Goal: Transaction & Acquisition: Purchase product/service

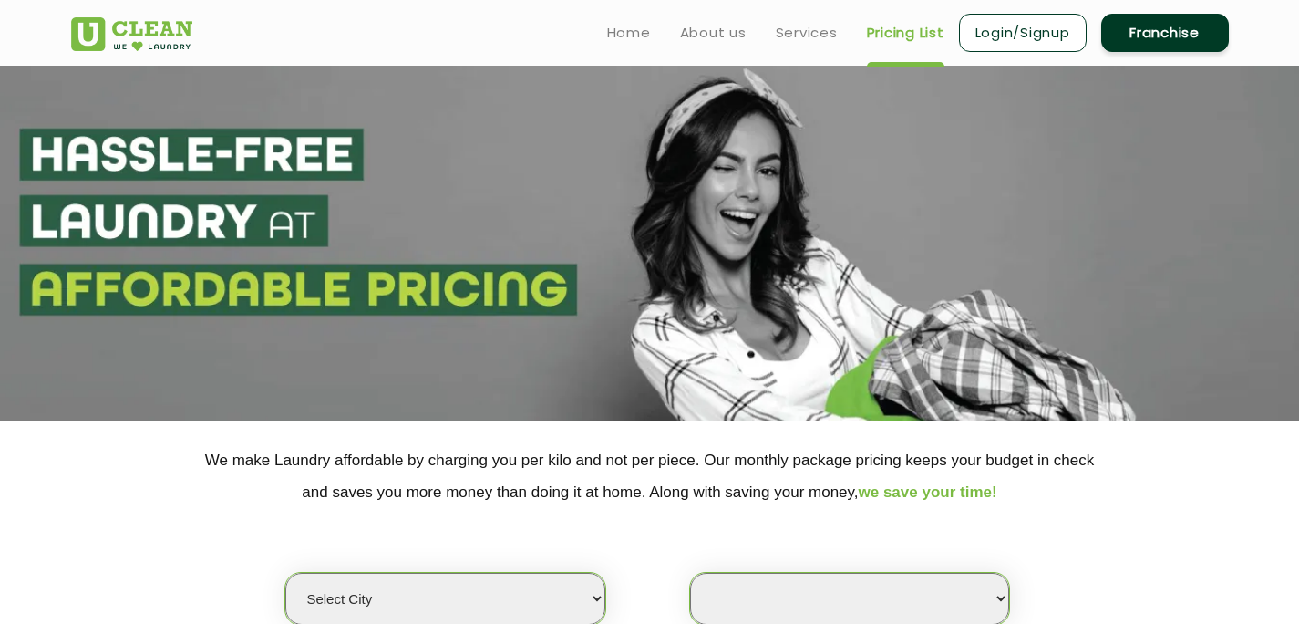
select select
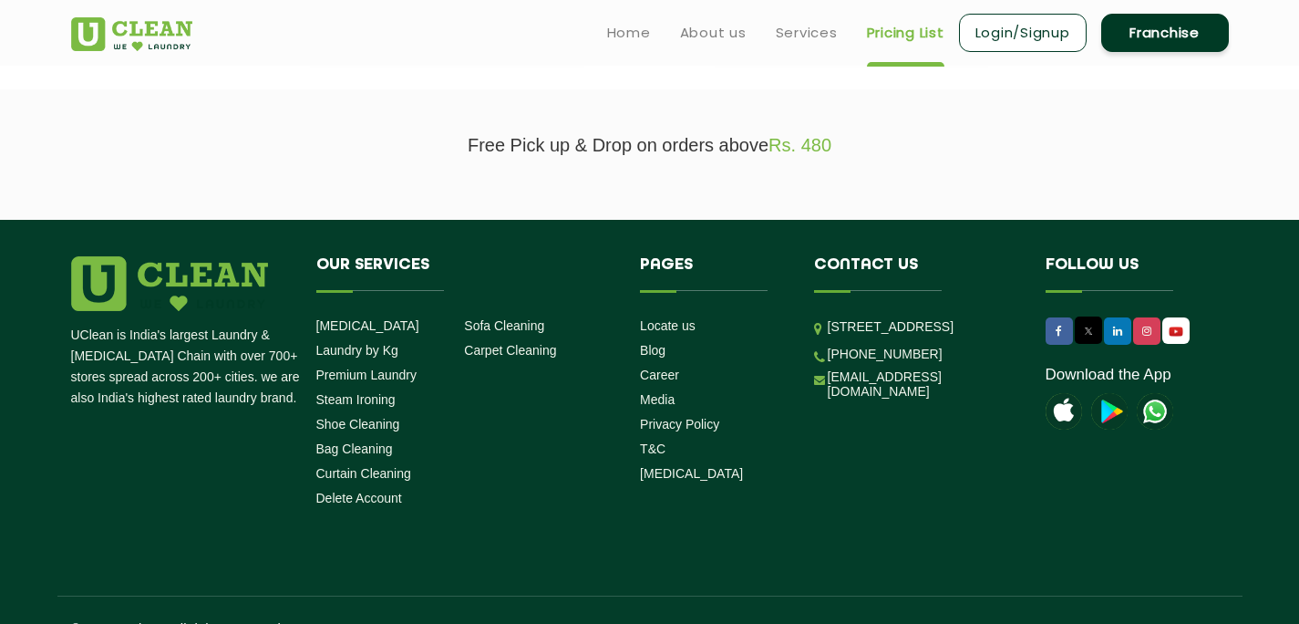
scroll to position [439, 0]
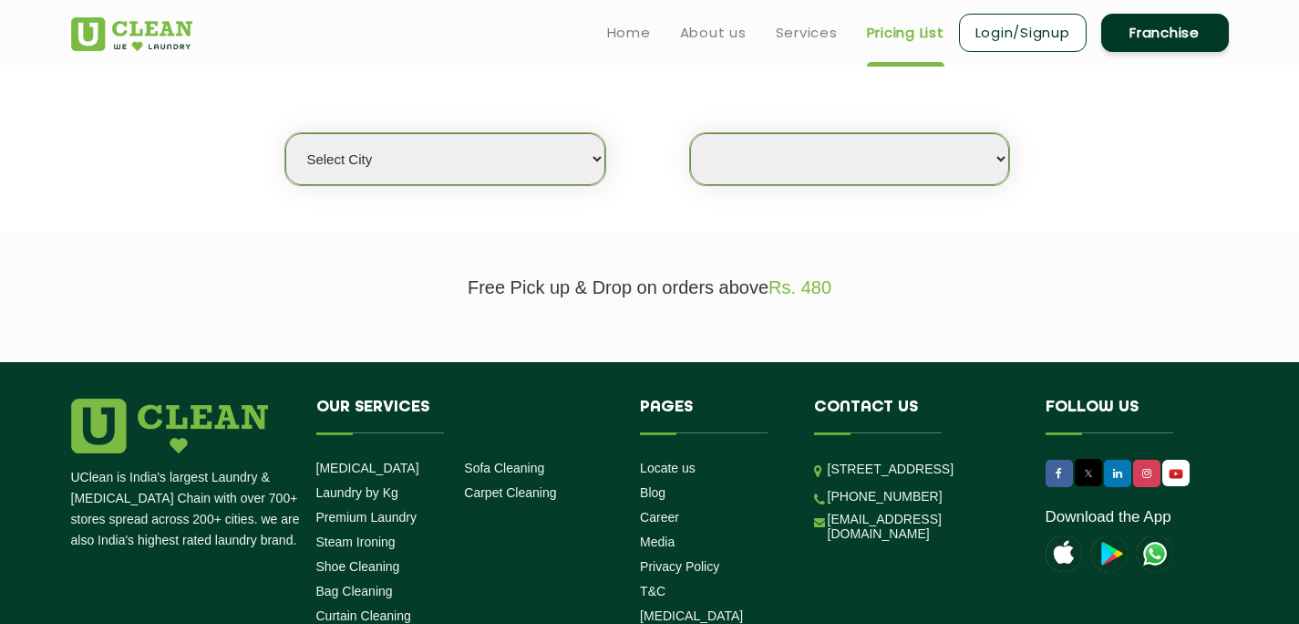
click at [572, 171] on select "Select city [GEOGRAPHIC_DATA] [GEOGRAPHIC_DATA] [GEOGRAPHIC_DATA] [GEOGRAPHIC_D…" at bounding box center [444, 159] width 319 height 52
select select "3"
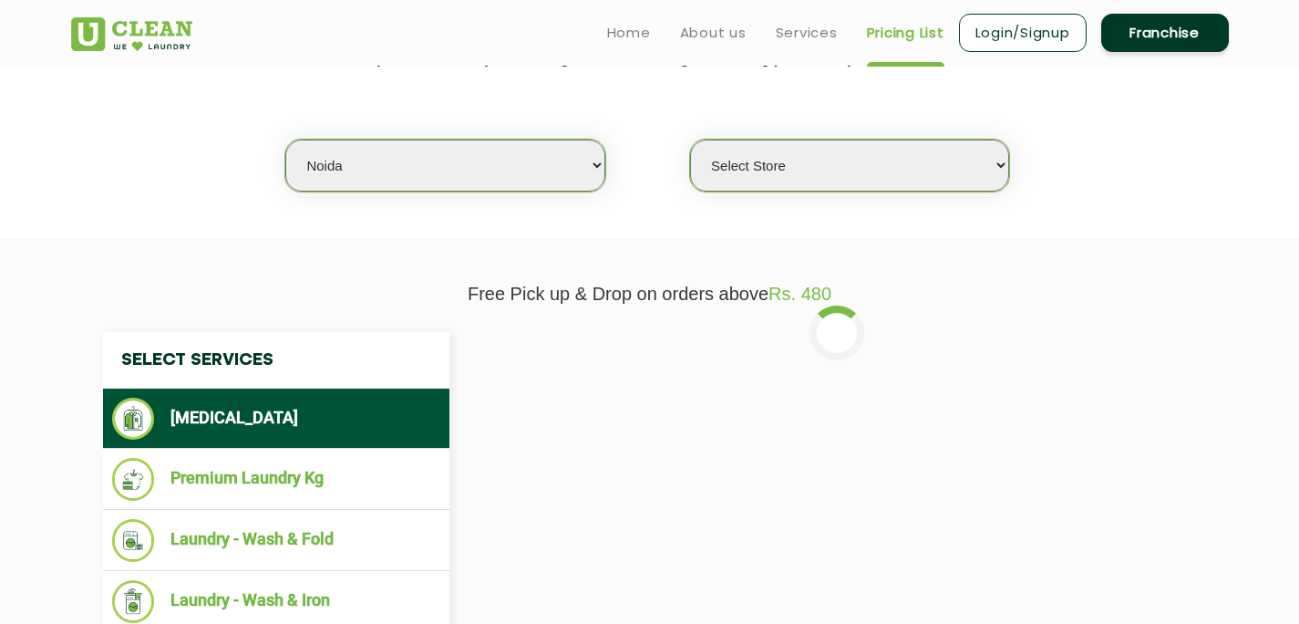
scroll to position [432, 0]
click at [1005, 170] on select "Select Store [GEOGRAPHIC_DATA] [GEOGRAPHIC_DATA] [GEOGRAPHIC_DATA] [GEOGRAPHIC_…" at bounding box center [849, 166] width 319 height 52
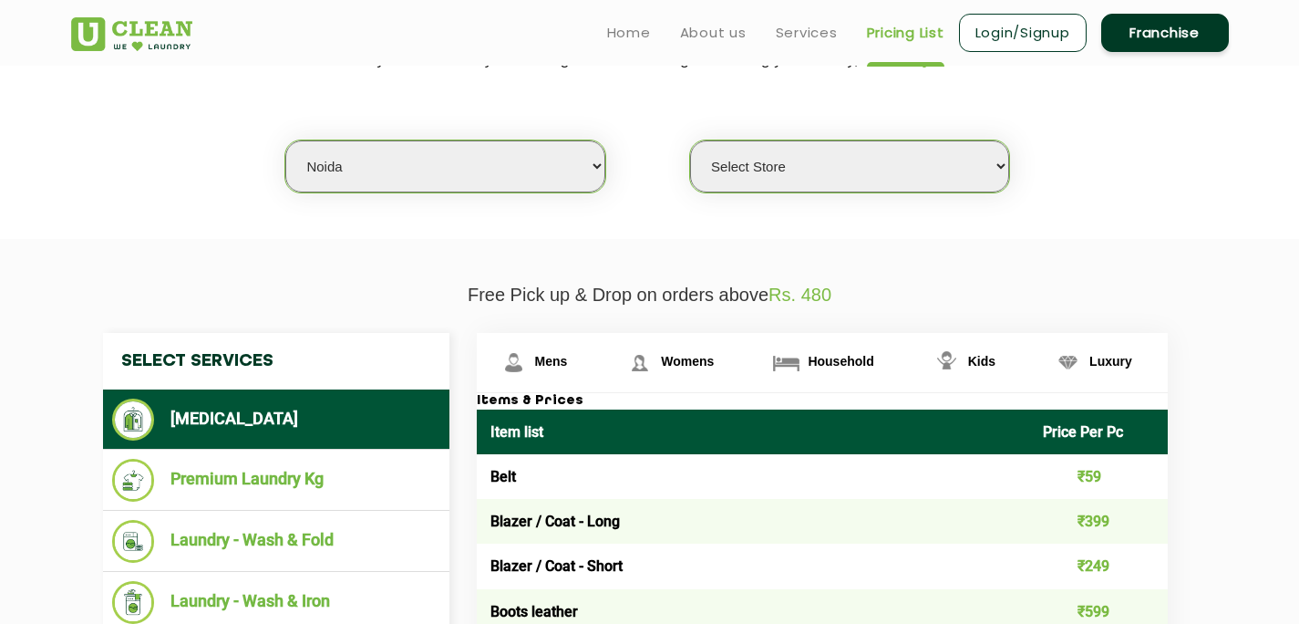
select select "615"
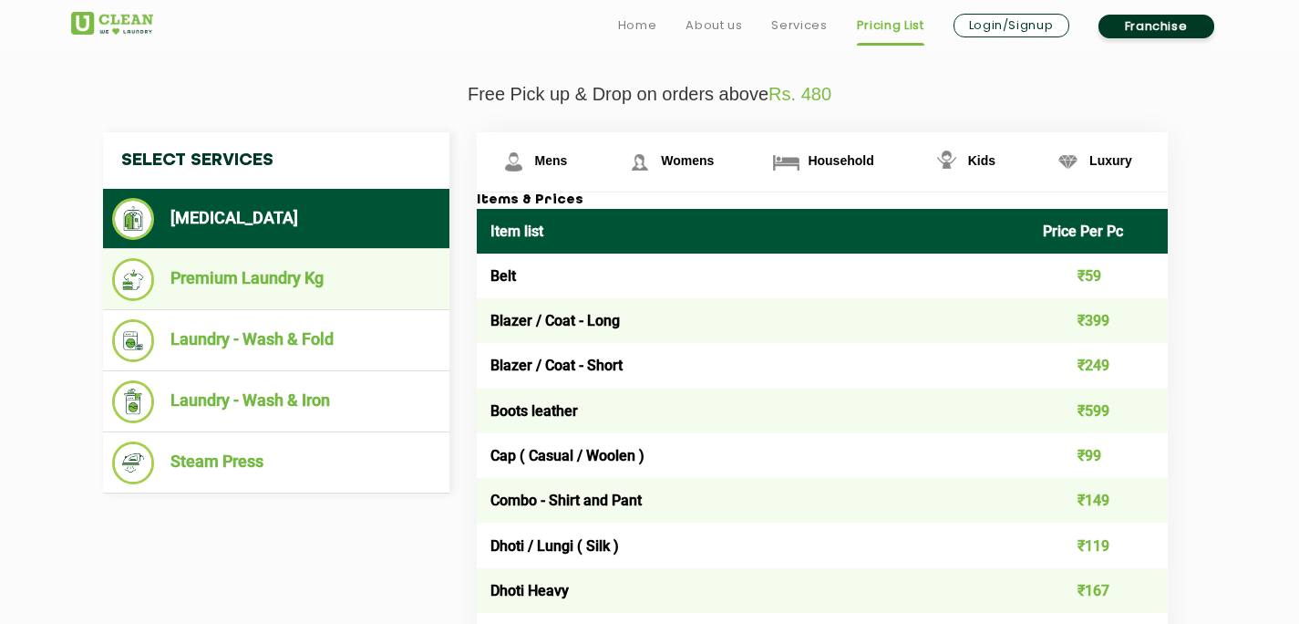
scroll to position [637, 0]
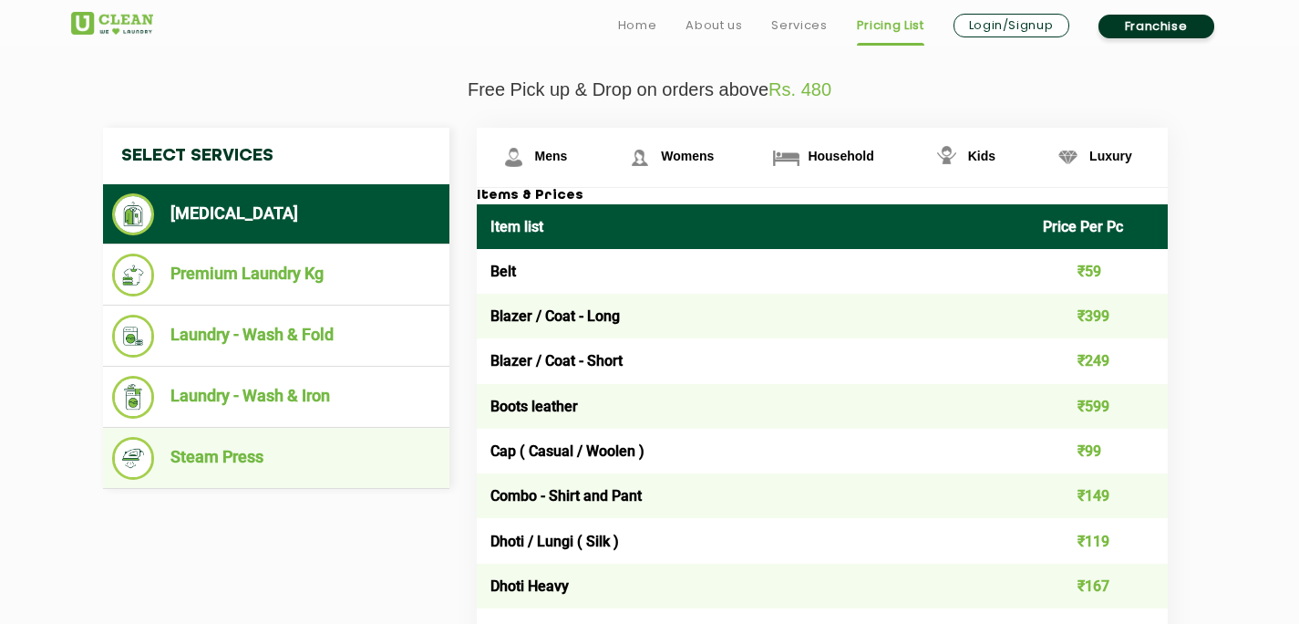
click at [242, 450] on li "Steam Press" at bounding box center [276, 458] width 328 height 43
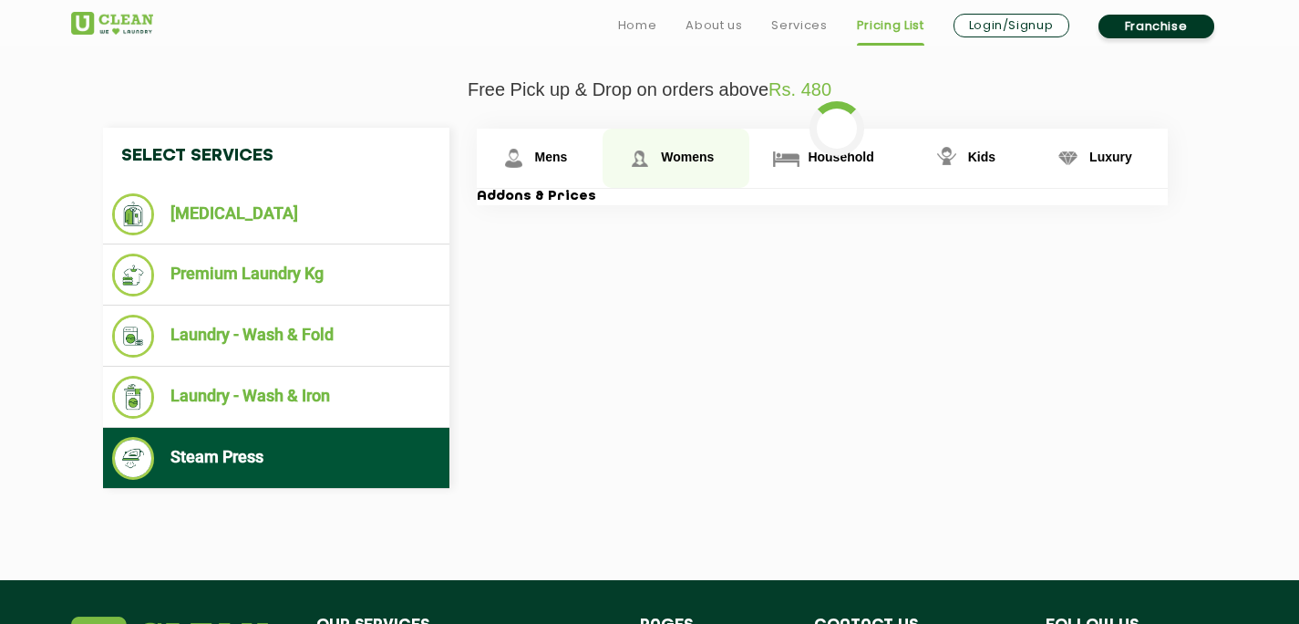
click at [568, 156] on span "Womens" at bounding box center [551, 157] width 33 height 15
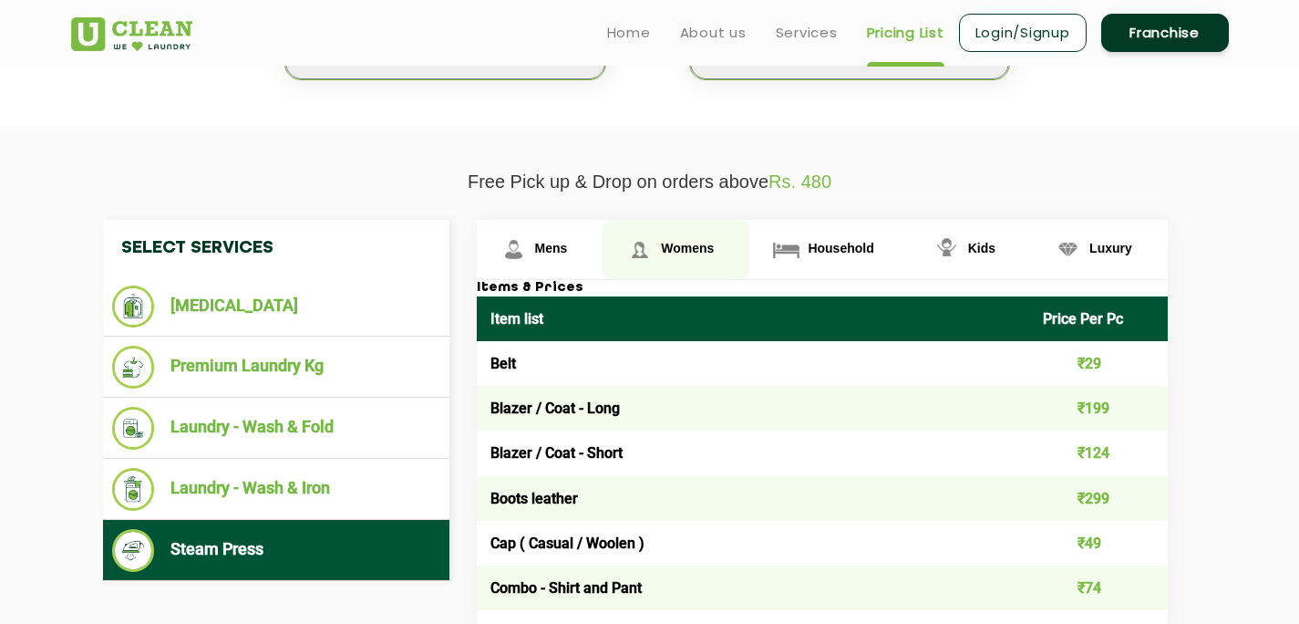
scroll to position [545, 0]
click at [688, 247] on span "Womens" at bounding box center [687, 248] width 53 height 15
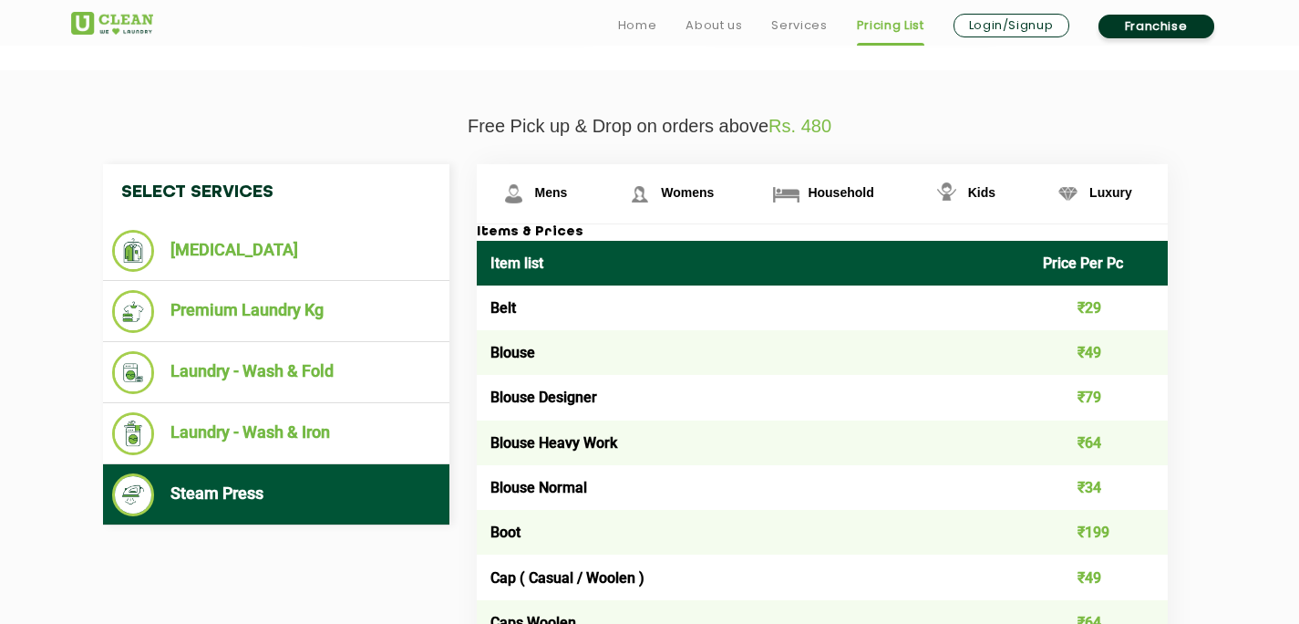
scroll to position [620, 0]
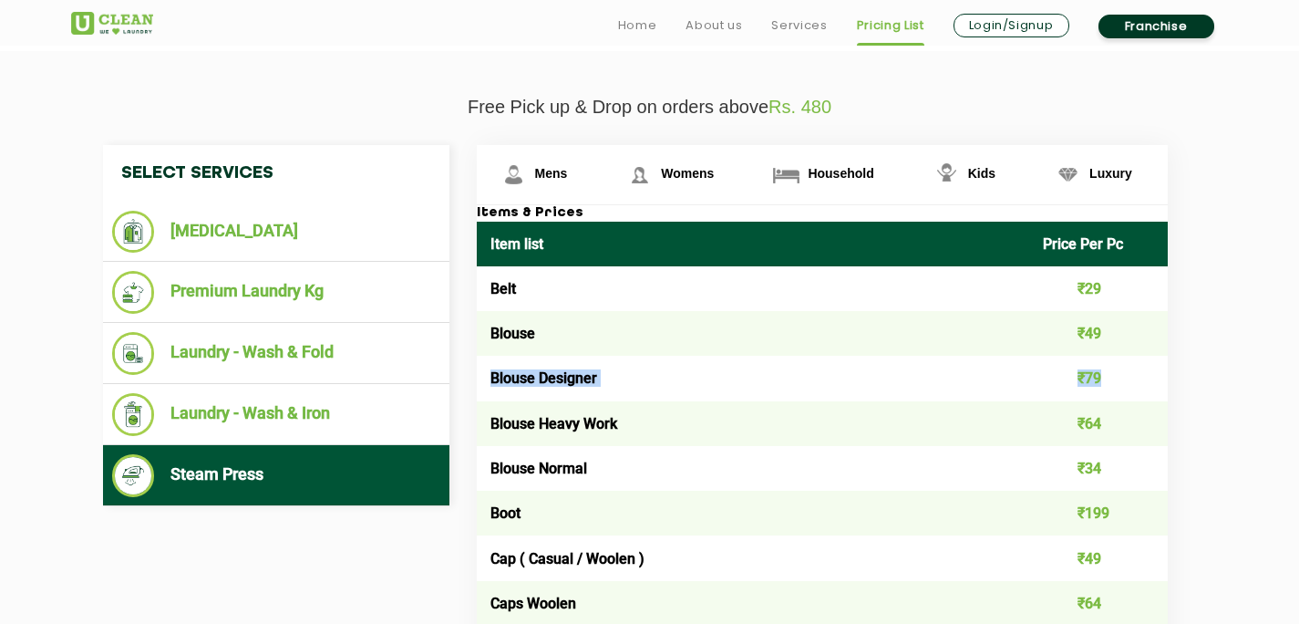
drag, startPoint x: 490, startPoint y: 383, endPoint x: 1011, endPoint y: 404, distance: 521.9
click at [1086, 396] on tr "Blouse Designer ₹79" at bounding box center [822, 378] width 691 height 45
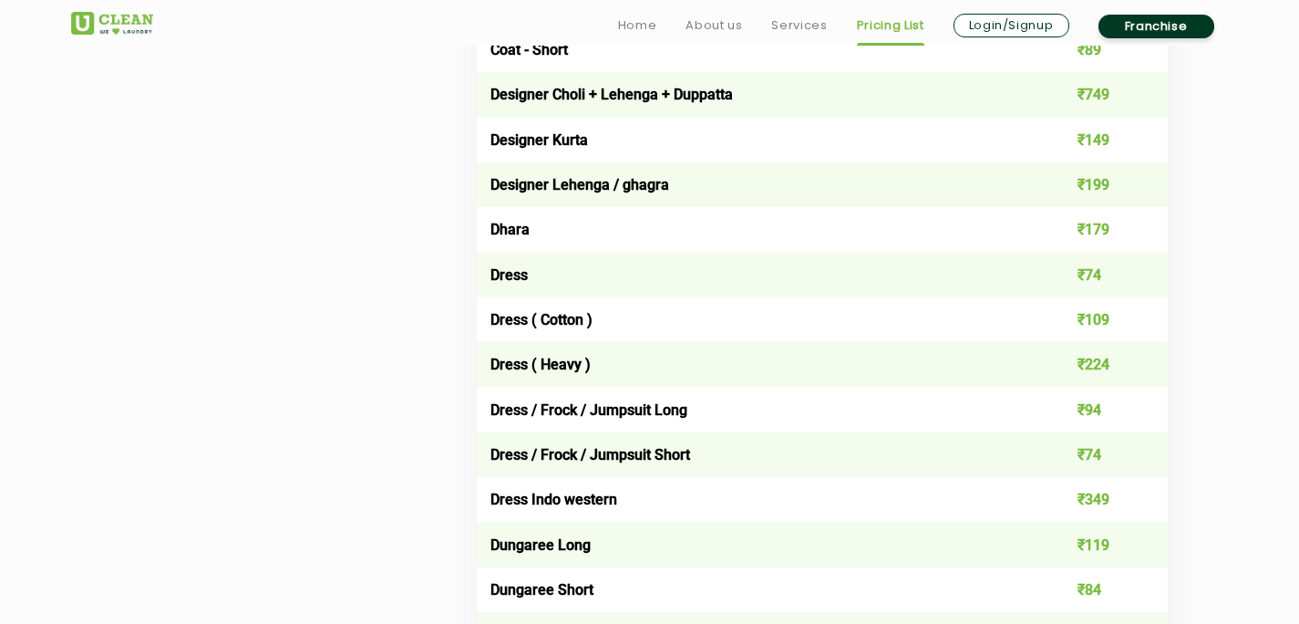
scroll to position [1501, 0]
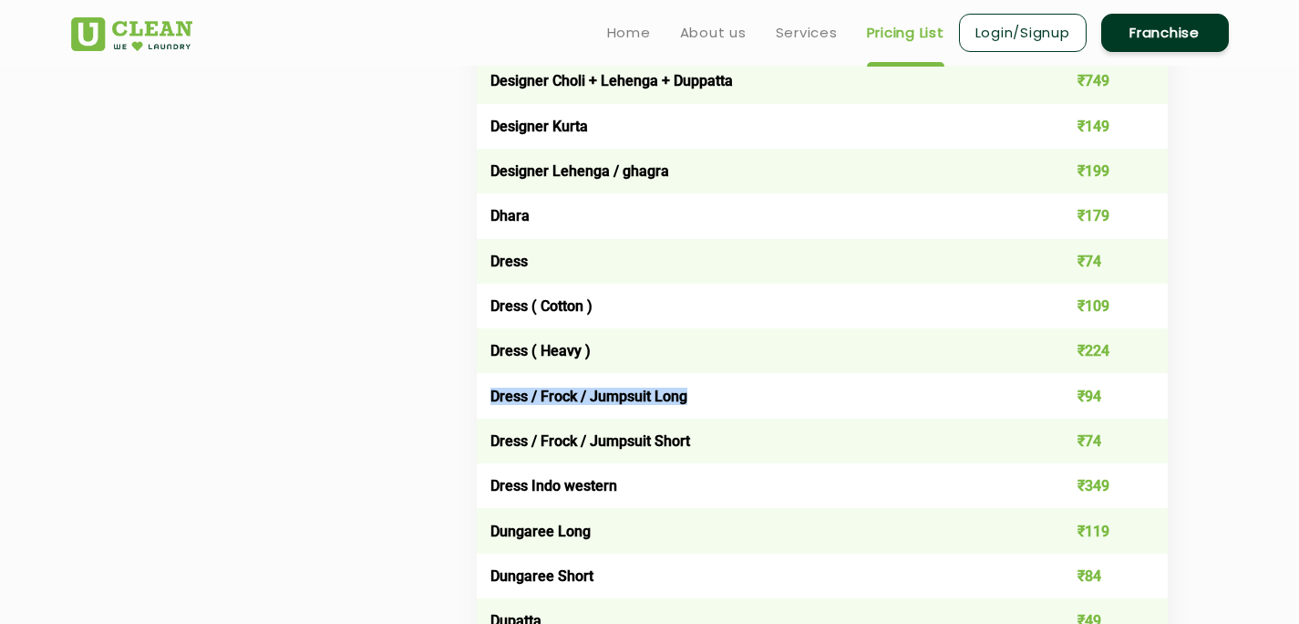
drag, startPoint x: 490, startPoint y: 397, endPoint x: 687, endPoint y: 434, distance: 201.2
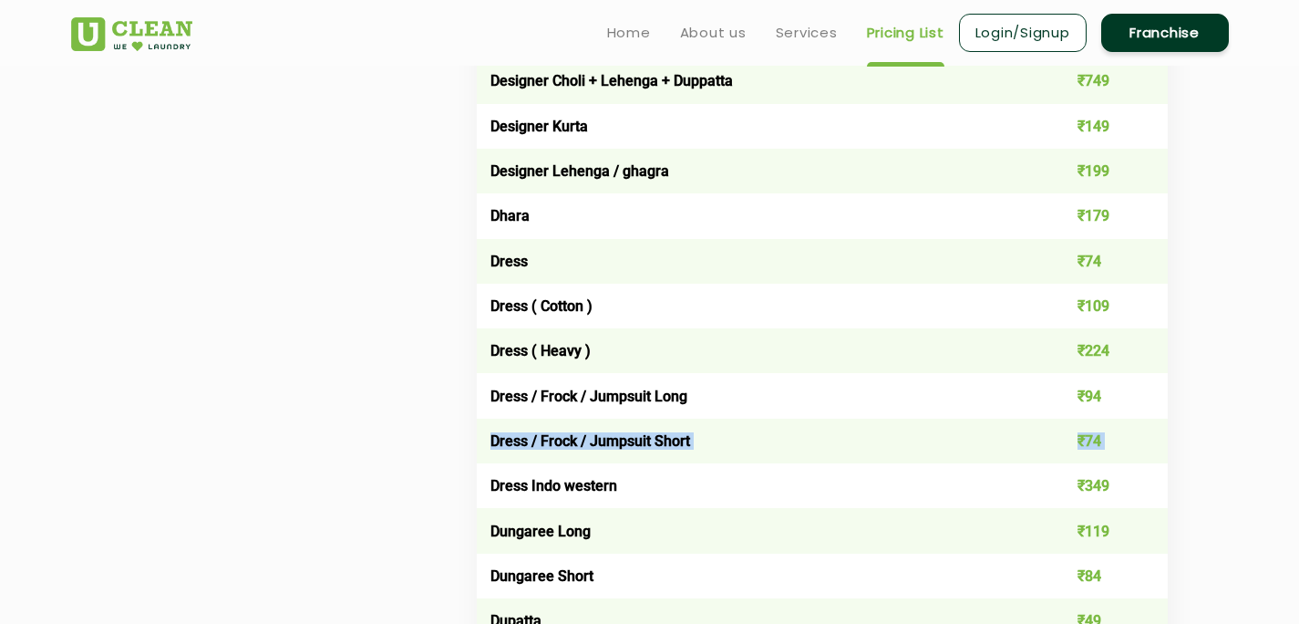
drag, startPoint x: 490, startPoint y: 439, endPoint x: 738, endPoint y: 456, distance: 248.5
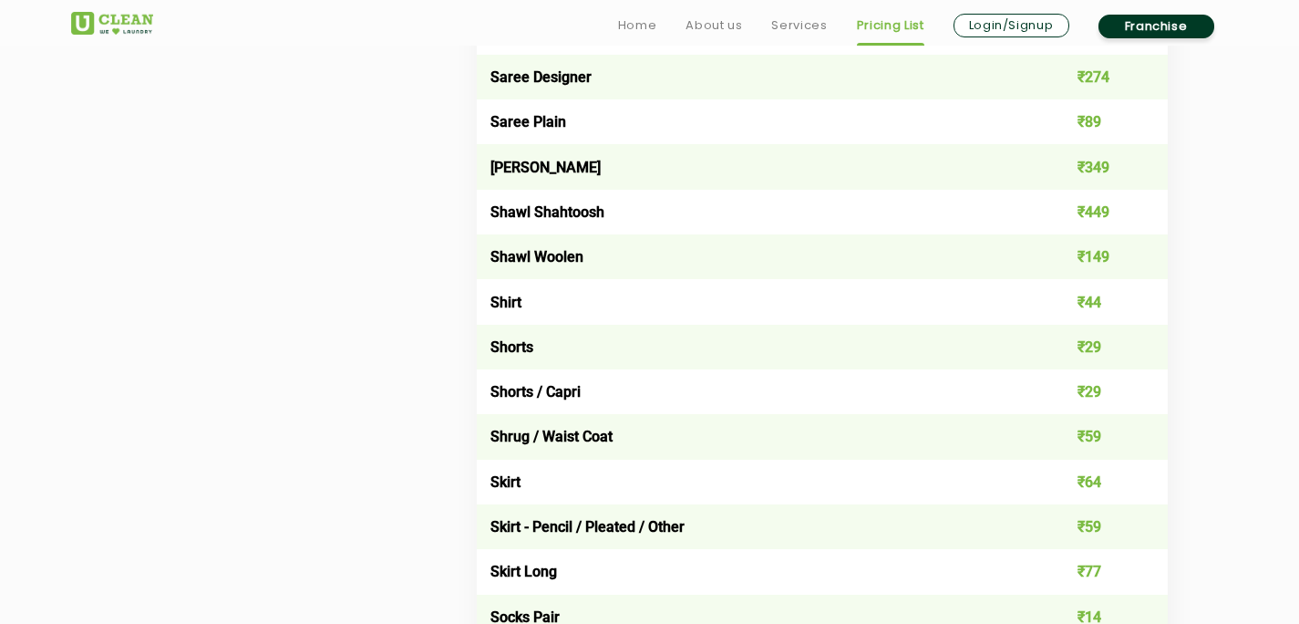
scroll to position [5468, 0]
